Goal: Information Seeking & Learning: Learn about a topic

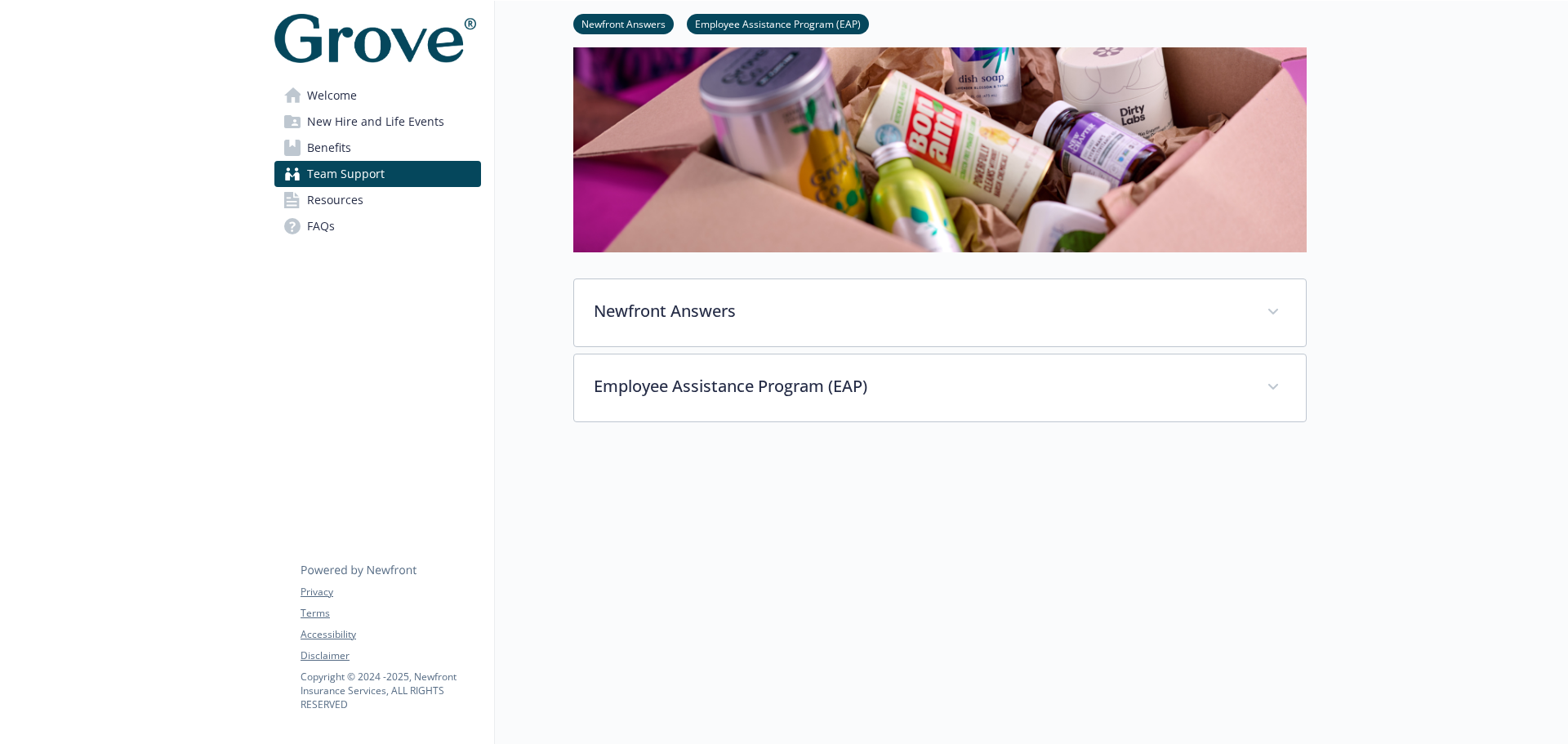
scroll to position [308, 0]
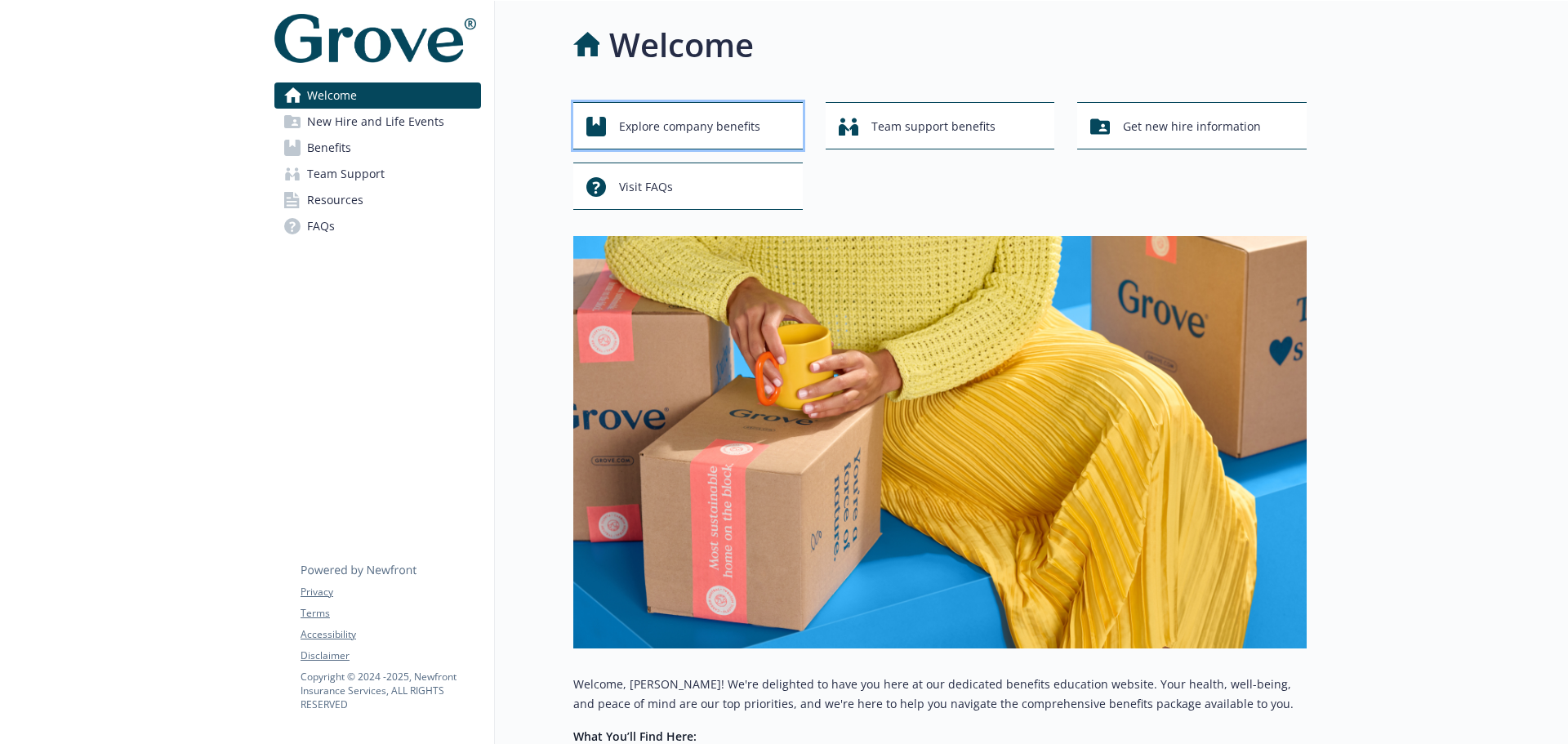
click at [708, 127] on span "Explore company benefits" at bounding box center [690, 127] width 142 height 31
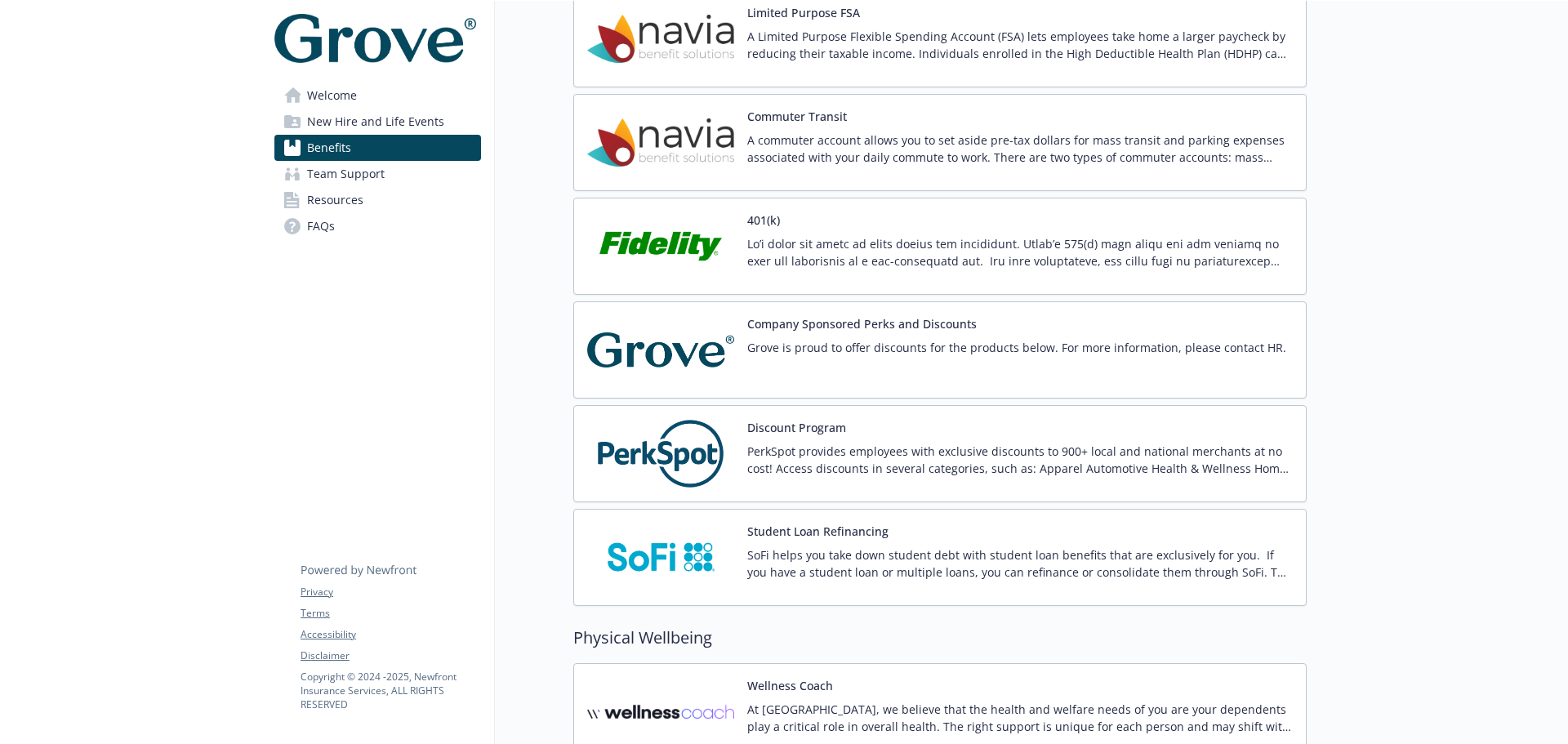
click at [724, 240] on img at bounding box center [661, 246] width 147 height 69
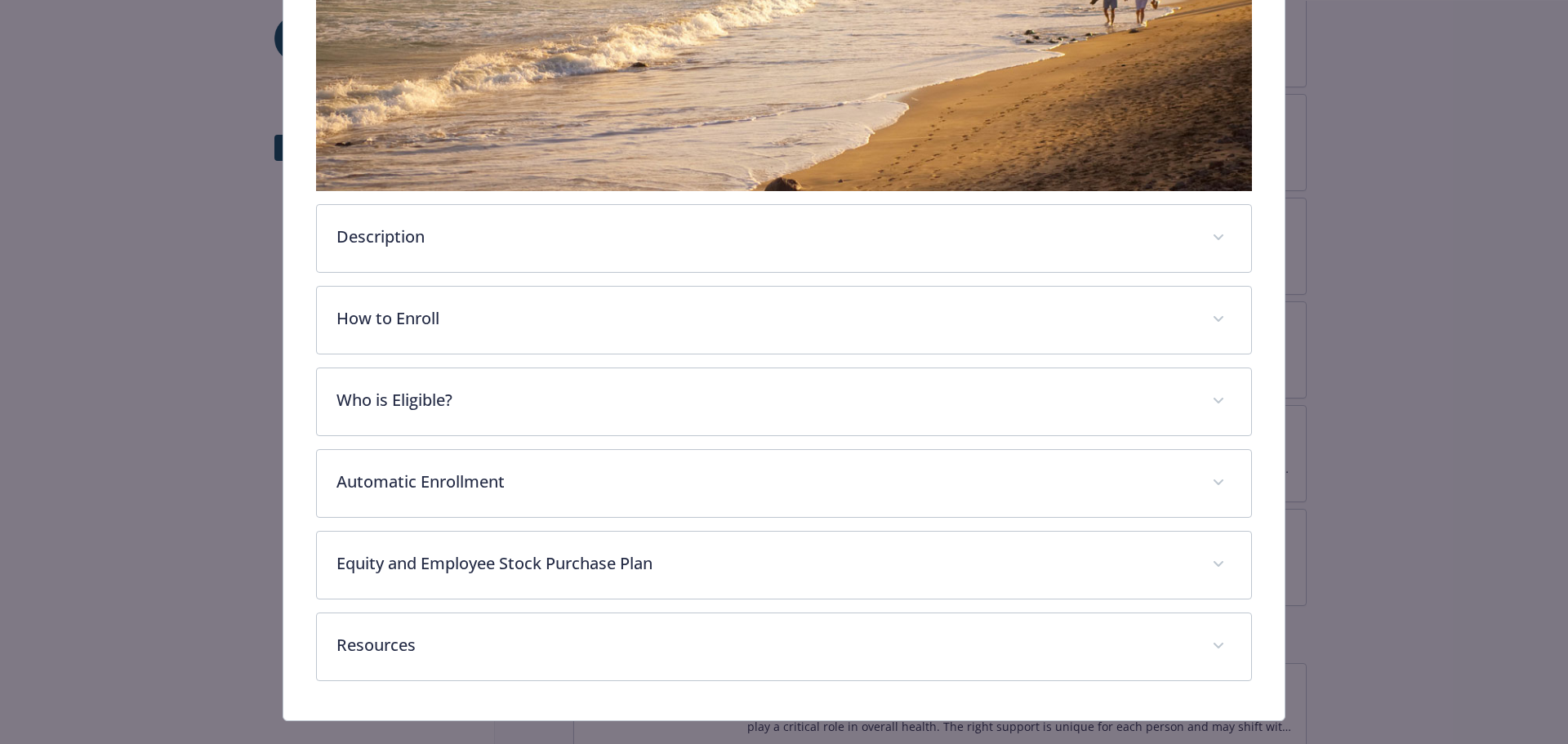
scroll to position [454, 0]
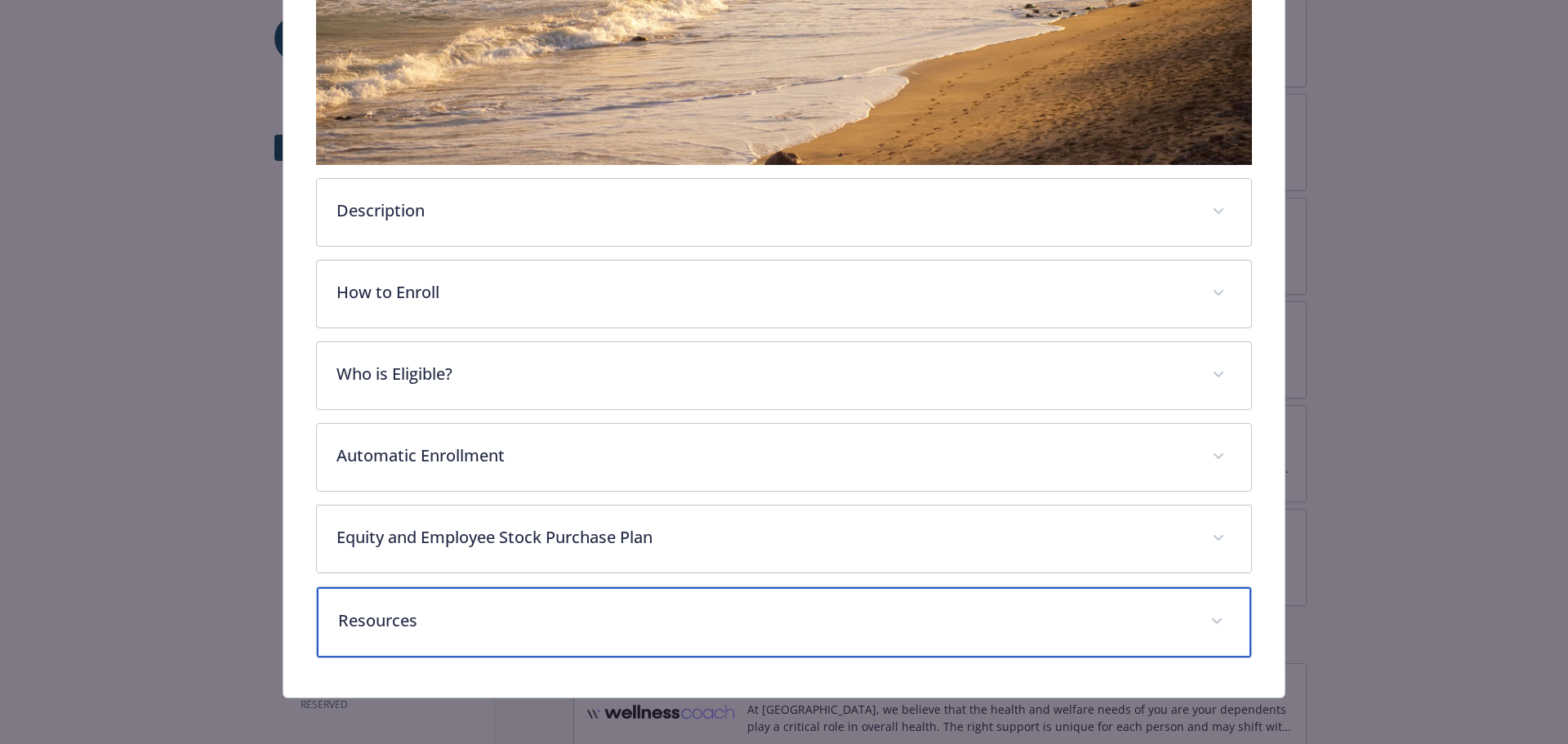
click at [446, 612] on p "Resources" at bounding box center [765, 620] width 854 height 24
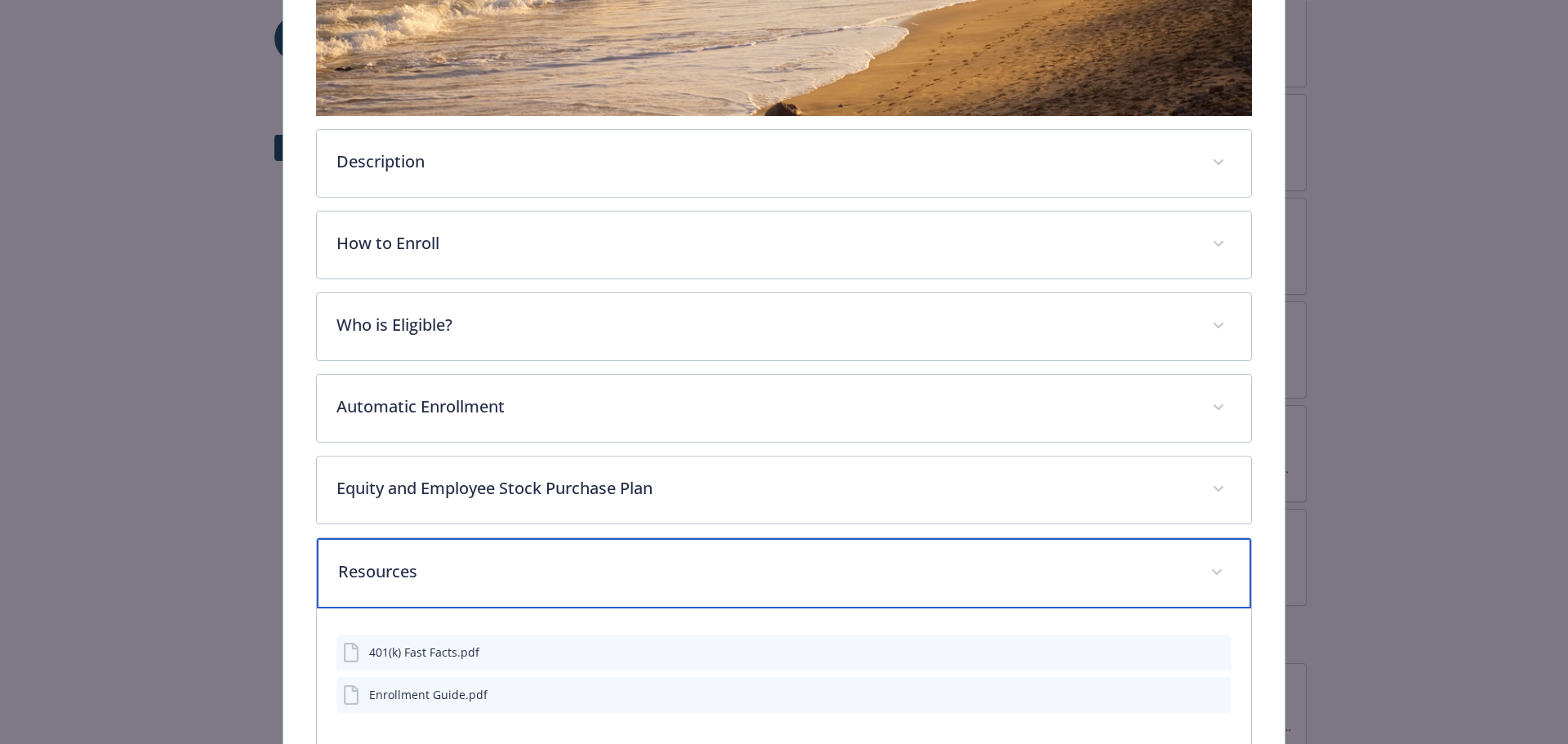
scroll to position [349, 0]
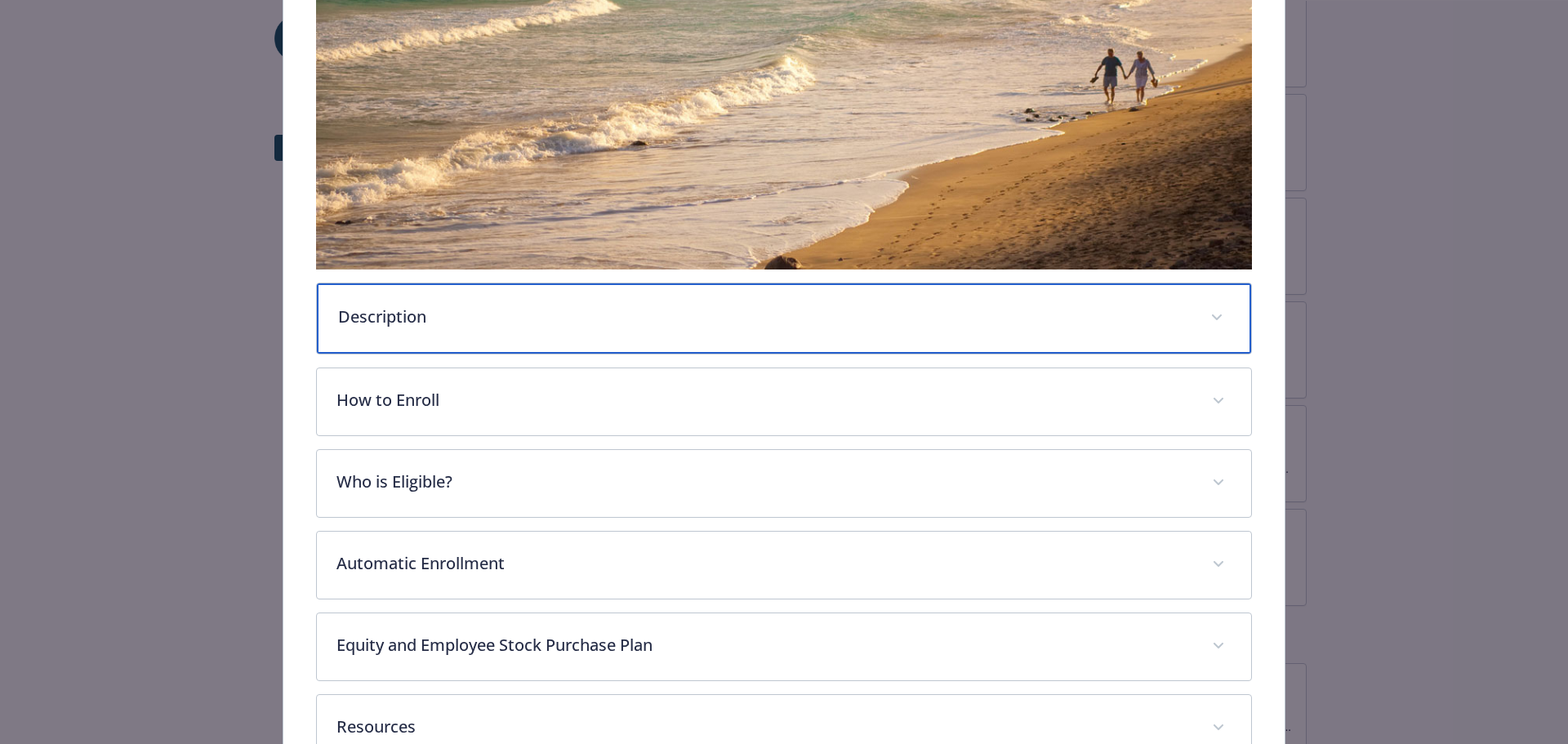
click at [416, 309] on p "Description" at bounding box center [765, 317] width 854 height 24
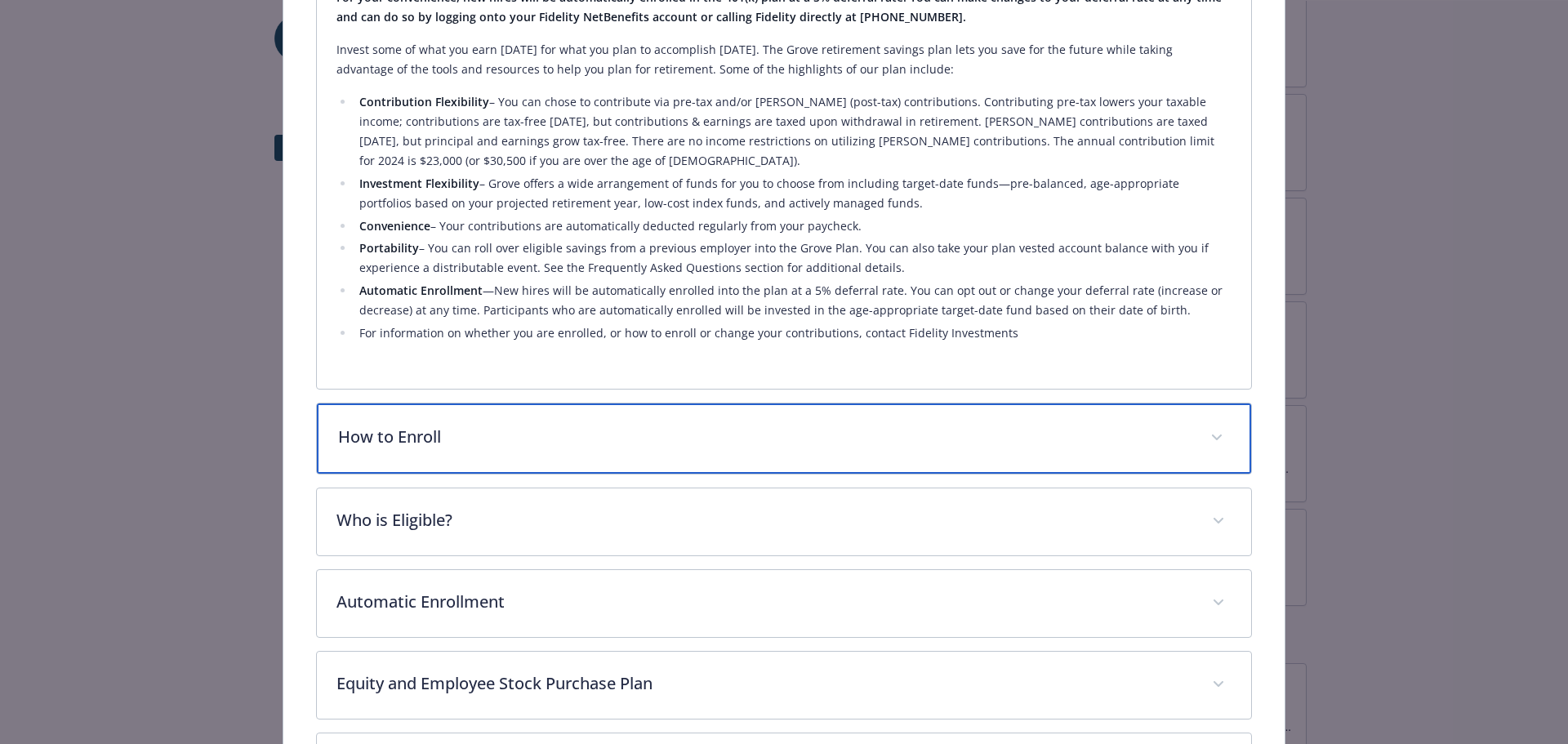
click at [444, 442] on p "How to Enroll" at bounding box center [765, 437] width 854 height 24
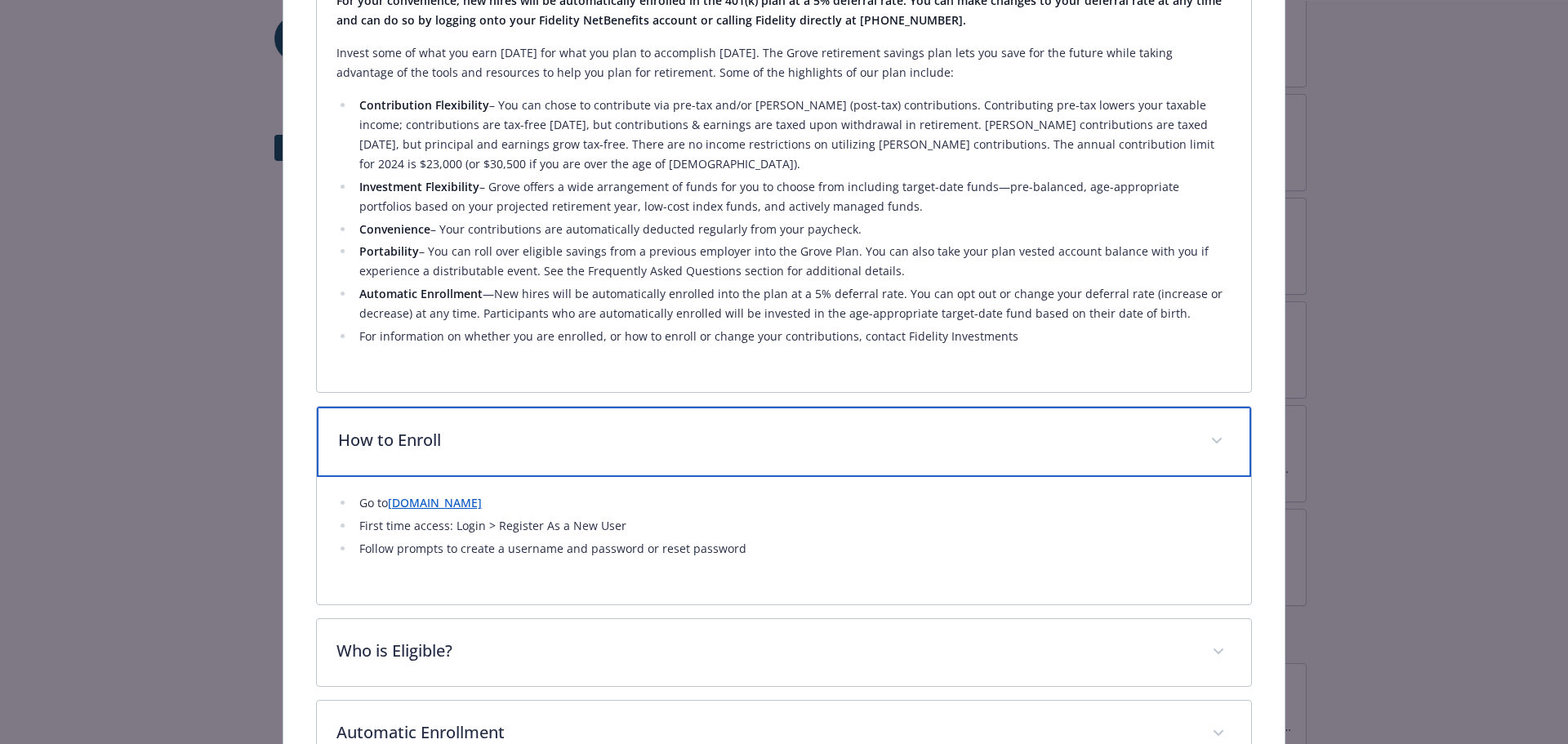
scroll to position [918, 0]
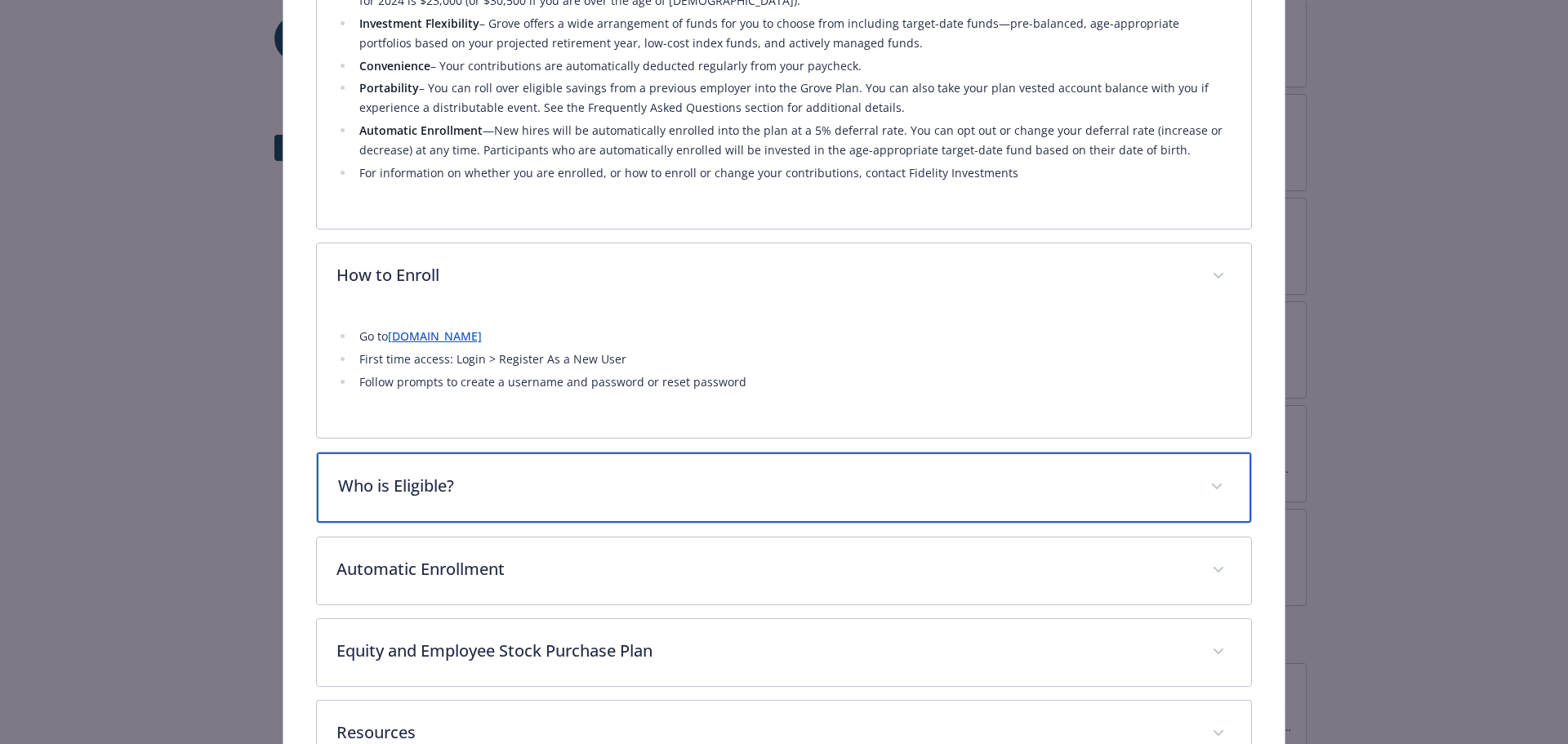
click at [429, 499] on div "Who is Eligible?" at bounding box center [784, 487] width 936 height 70
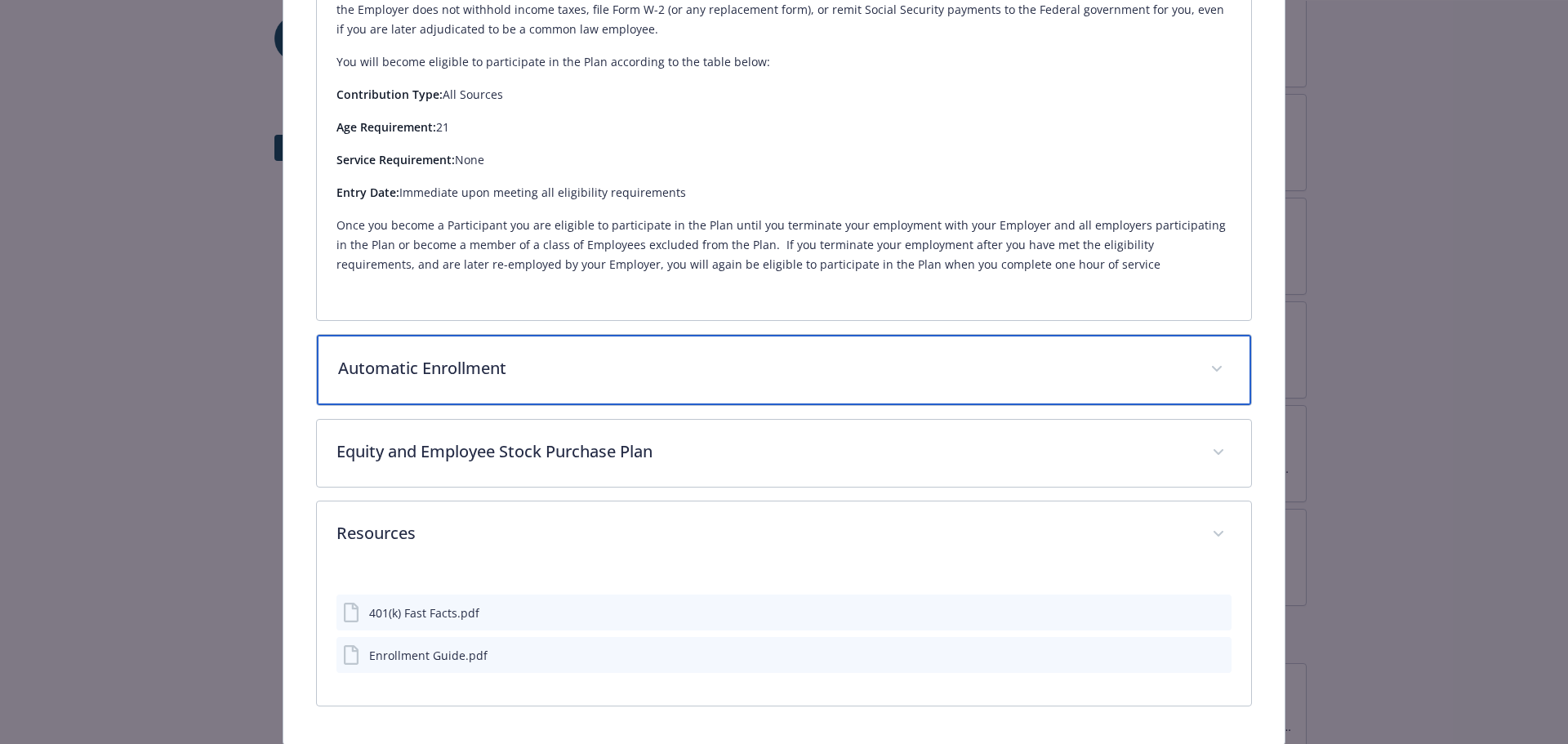
click at [412, 381] on div "Automatic Enrollment" at bounding box center [784, 370] width 936 height 70
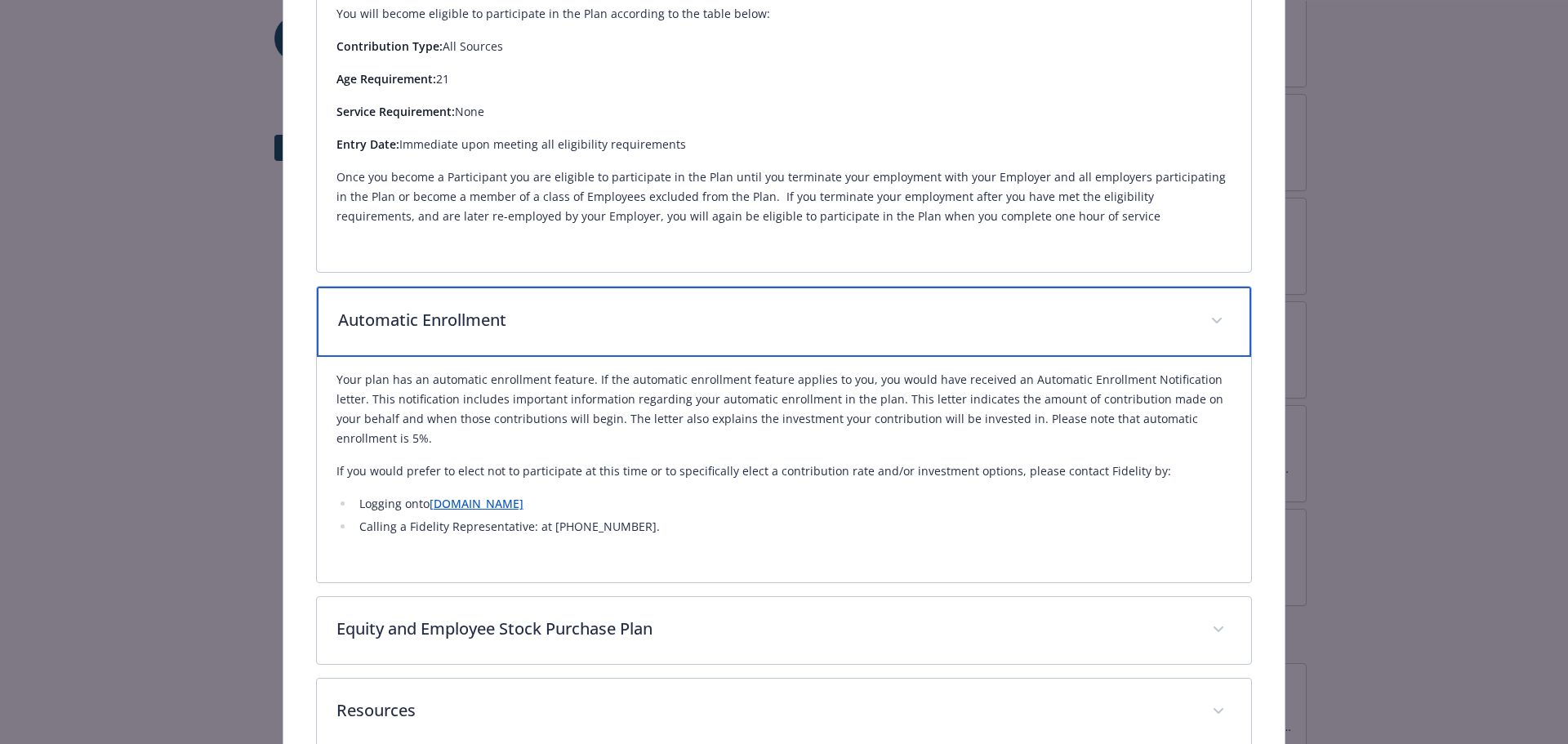
scroll to position [1813, 0]
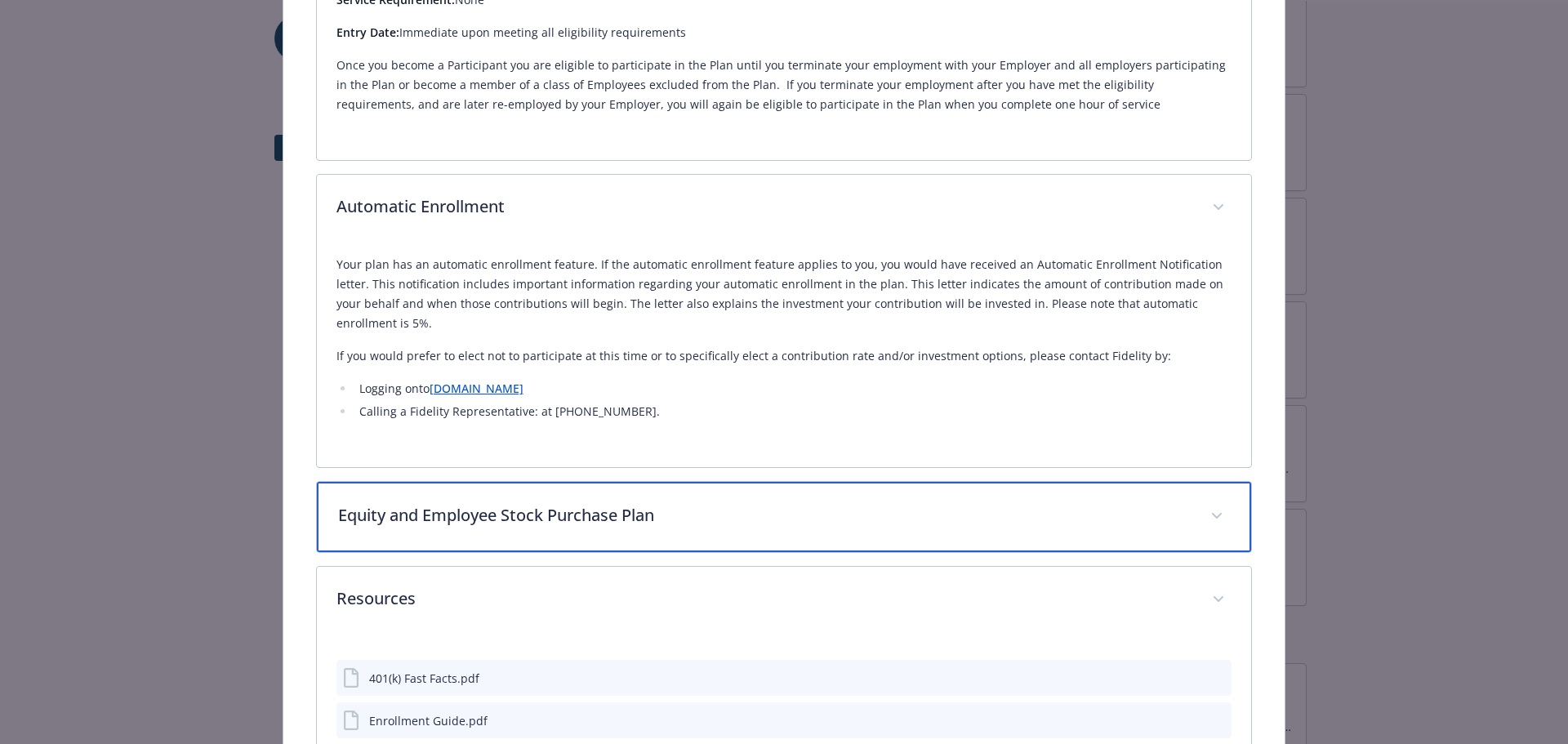
click at [450, 530] on div "Equity and Employee Stock Purchase Plan" at bounding box center [784, 517] width 936 height 70
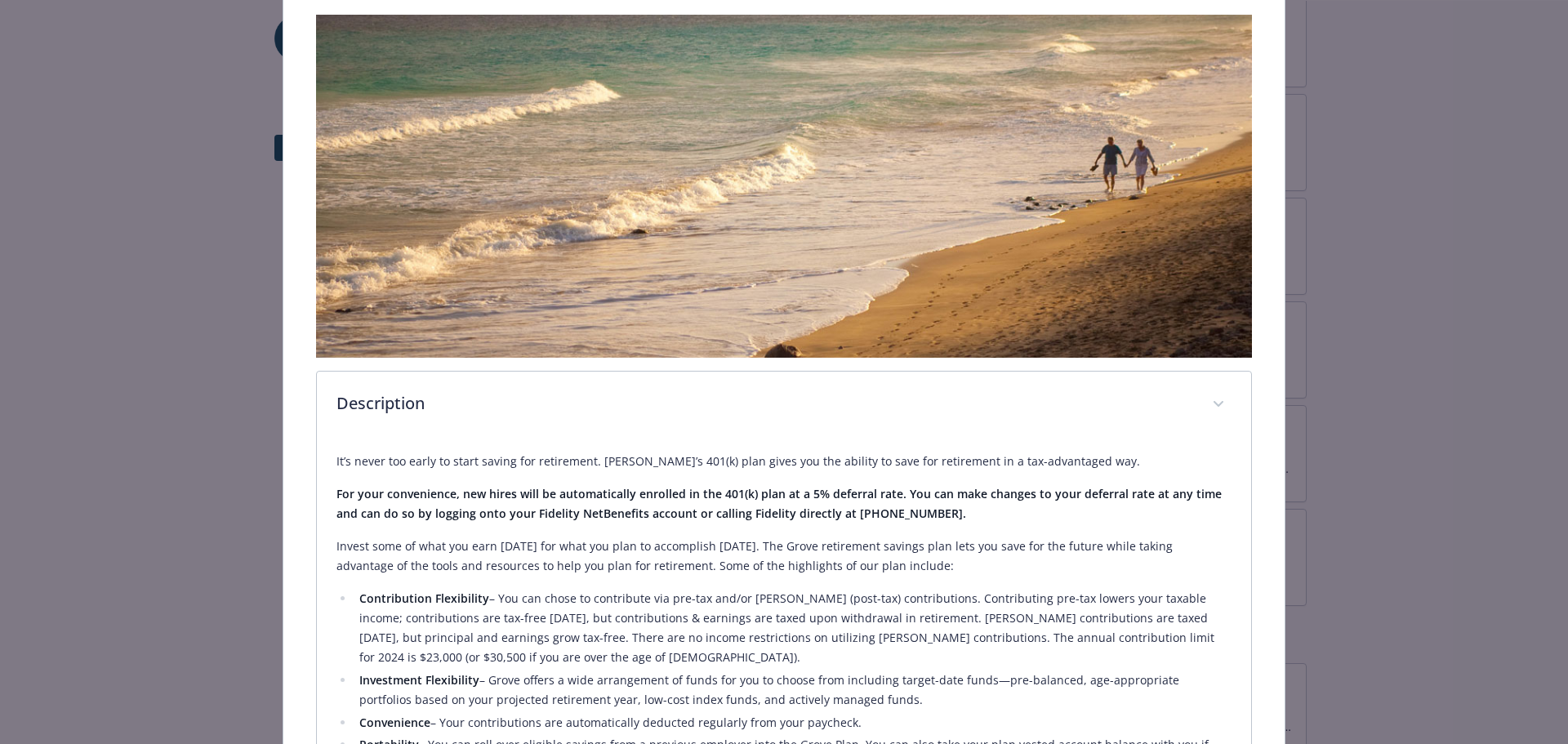
scroll to position [0, 0]
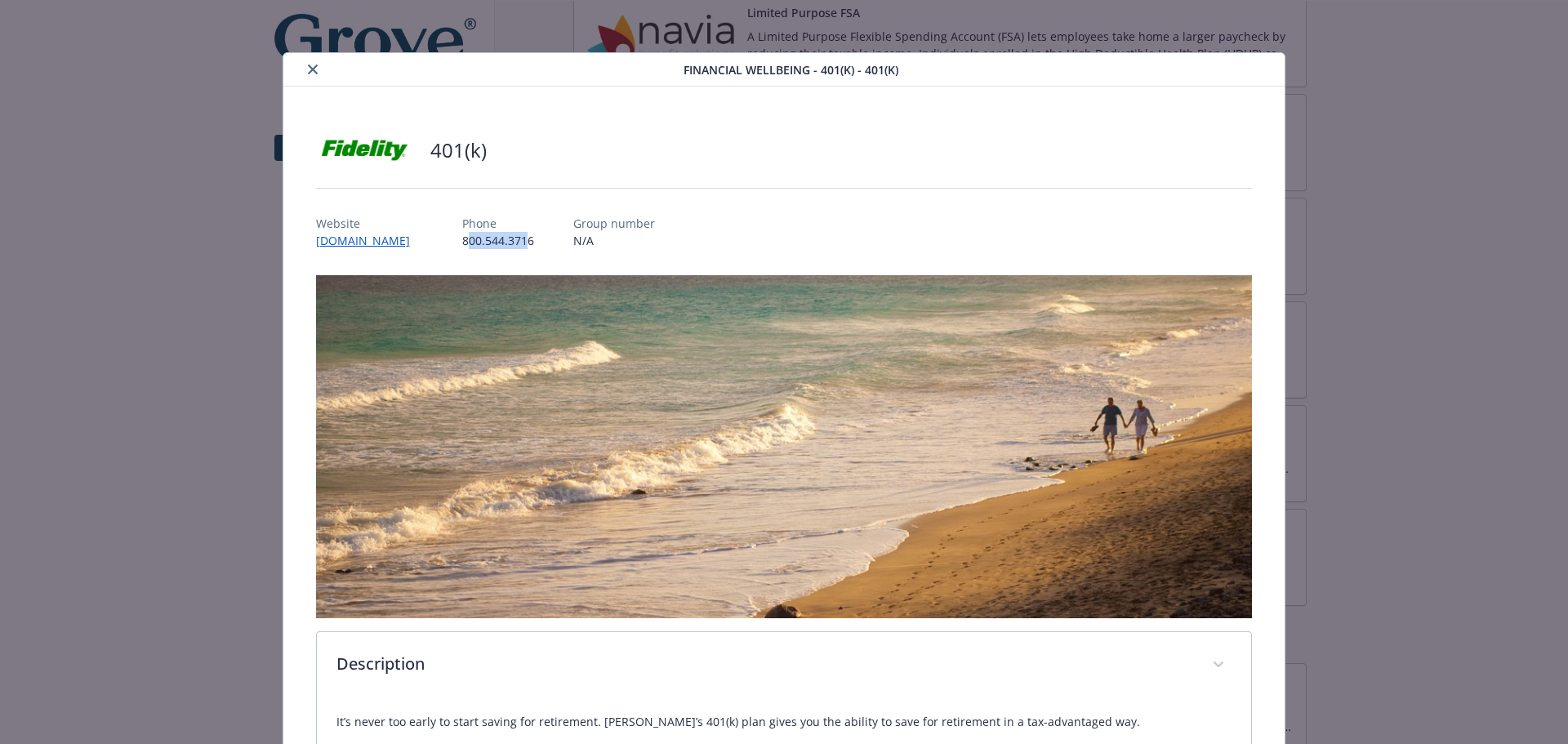
drag, startPoint x: 549, startPoint y: 242, endPoint x: 489, endPoint y: 242, distance: 60.0
click at [489, 242] on p "800.544.3716" at bounding box center [498, 241] width 72 height 17
drag, startPoint x: 558, startPoint y: 238, endPoint x: 485, endPoint y: 241, distance: 73.1
click at [485, 241] on div "Website www.netbenefits.com Phone 800.544.3716 Group number N/A" at bounding box center [784, 226] width 936 height 48
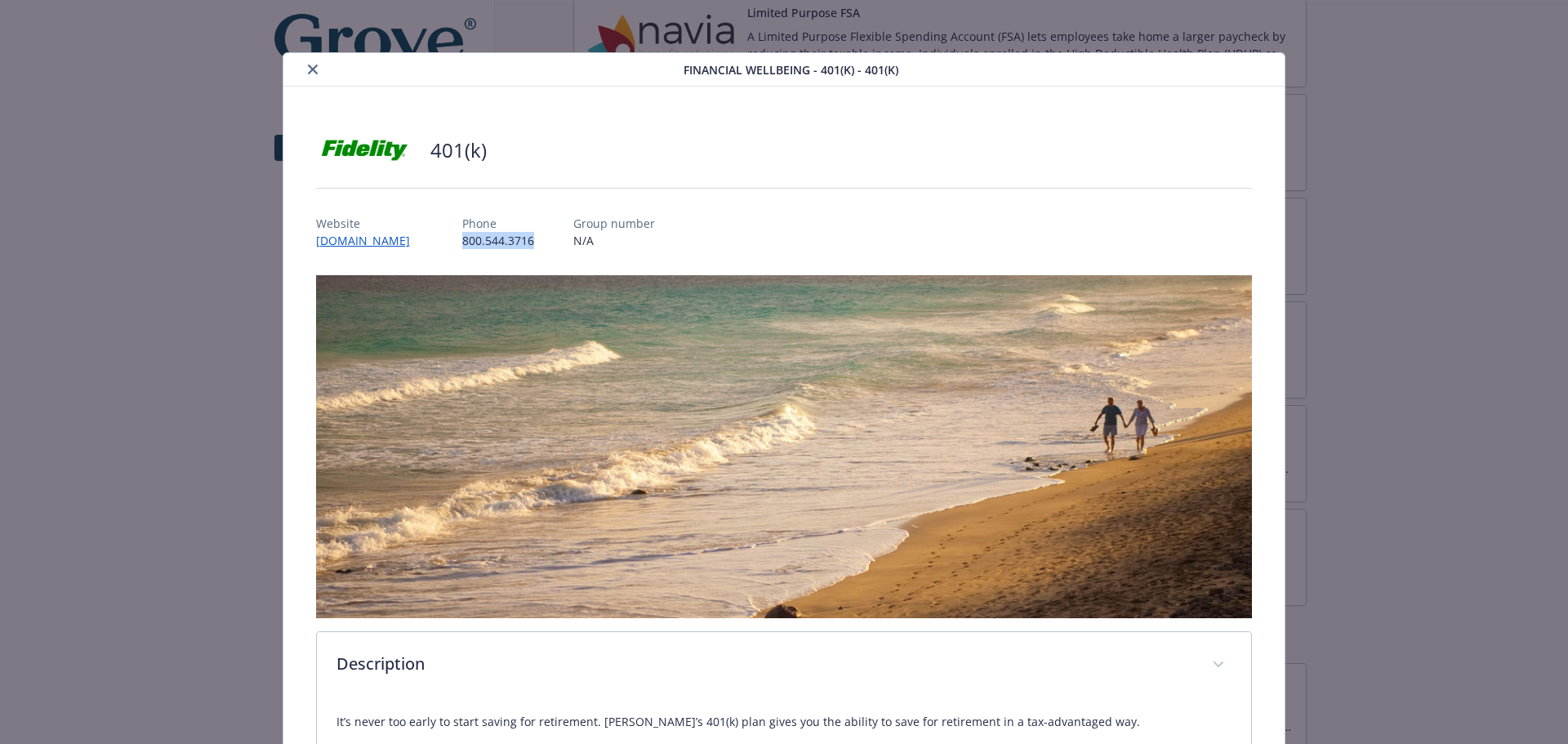
click at [496, 246] on p "800.544.3716" at bounding box center [498, 241] width 72 height 17
click at [313, 70] on icon "close" at bounding box center [312, 69] width 10 height 10
